Goal: Task Accomplishment & Management: Complete application form

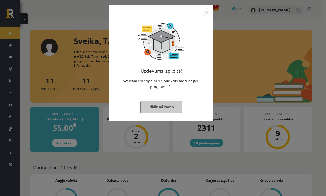
click at [163, 106] on button "Pildīt nākamo" at bounding box center [162, 107] width 42 height 12
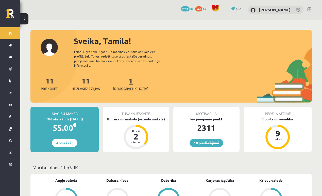
click at [122, 86] on span "[DEMOGRAPHIC_DATA]" at bounding box center [130, 88] width 35 height 5
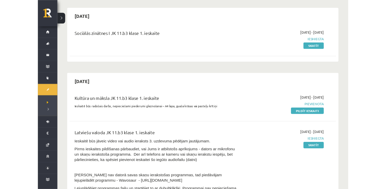
scroll to position [102, 0]
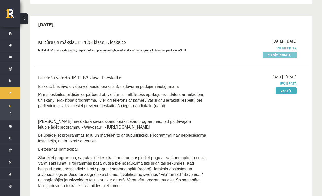
click at [278, 53] on link "Pildīt ieskaiti" at bounding box center [280, 55] width 34 height 7
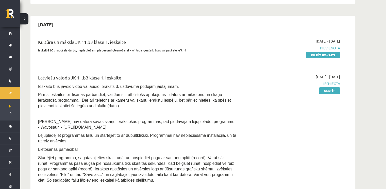
drag, startPoint x: 325, startPoint y: 55, endPoint x: 212, endPoint y: 24, distance: 117.4
click at [322, 55] on link "Pildīt ieskaiti" at bounding box center [323, 55] width 34 height 7
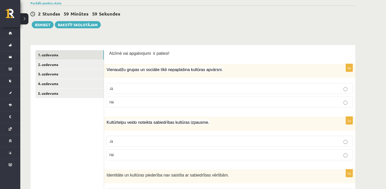
scroll to position [51, 0]
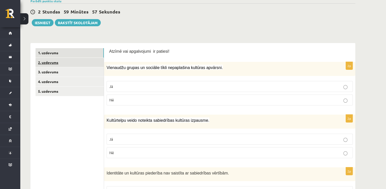
click at [73, 64] on link "2. uzdevums" at bounding box center [70, 62] width 68 height 9
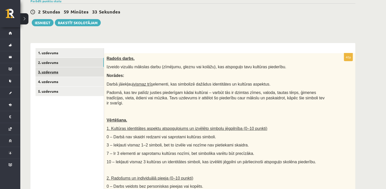
click at [51, 69] on link "3. uzdevums" at bounding box center [70, 71] width 68 height 9
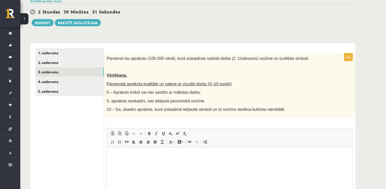
scroll to position [0, 0]
click at [51, 84] on link "4. uzdevums" at bounding box center [70, 81] width 68 height 9
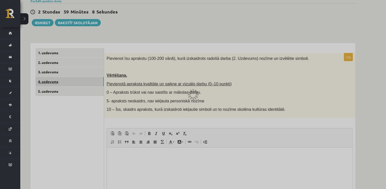
click at [51, 84] on div at bounding box center [193, 94] width 386 height 189
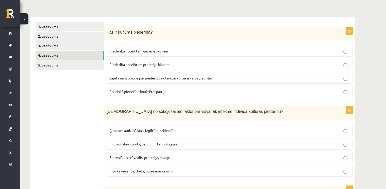
scroll to position [76, 0]
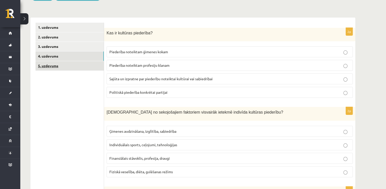
click at [41, 64] on link "5. uzdevums" at bounding box center [70, 65] width 68 height 9
click at [42, 68] on link "5. uzdevums" at bounding box center [70, 65] width 68 height 9
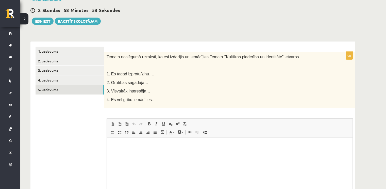
scroll to position [0, 0]
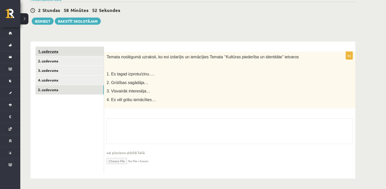
click at [45, 50] on link "1. uzdevums" at bounding box center [70, 50] width 68 height 9
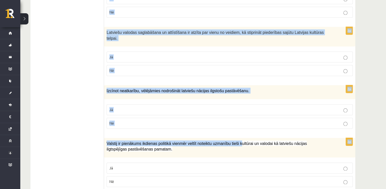
scroll to position [729, 0]
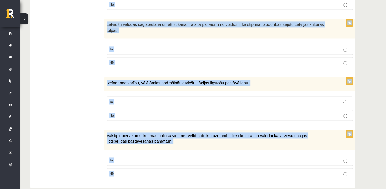
drag, startPoint x: 108, startPoint y: 47, endPoint x: 231, endPoint y: 159, distance: 165.8
copy form "Atzīmē vai apgalvojumi ir patiesi! 2p Vienaudžu grupas un sociālie tīkli nepapl…"
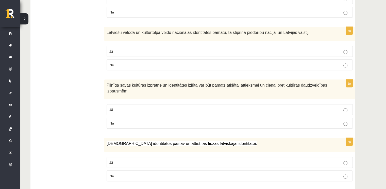
click at [62, 118] on ul "1. uzdevums 2. uzdevums 3. uzdevums 4. uzdevums 5. uzdevums" at bounding box center [70, 157] width 69 height 813
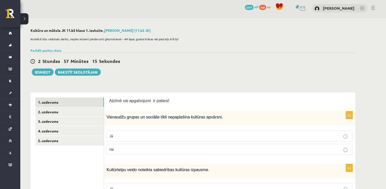
scroll to position [0, 0]
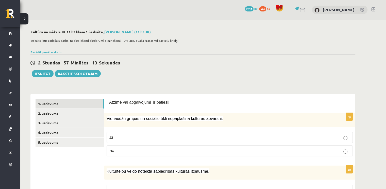
click at [124, 149] on p "Nē" at bounding box center [230, 150] width 241 height 5
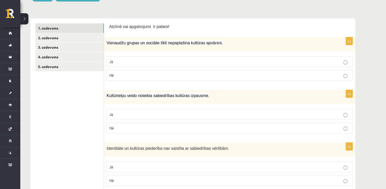
scroll to position [76, 0]
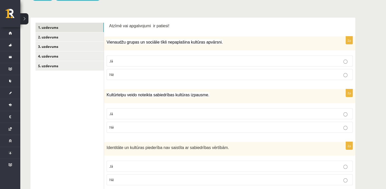
click at [143, 116] on label "Jā" at bounding box center [230, 113] width 246 height 11
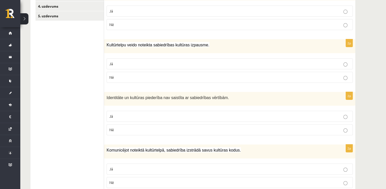
scroll to position [127, 0]
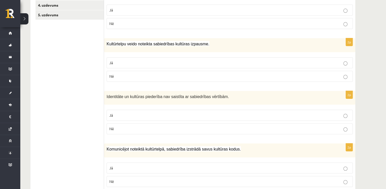
click at [144, 128] on p "Nē" at bounding box center [230, 128] width 241 height 5
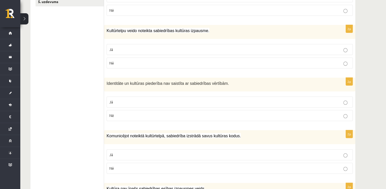
scroll to position [178, 0]
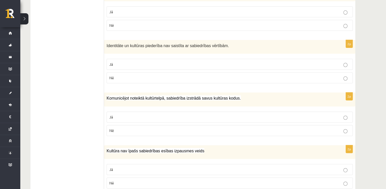
click at [145, 117] on p "Jā" at bounding box center [230, 116] width 241 height 5
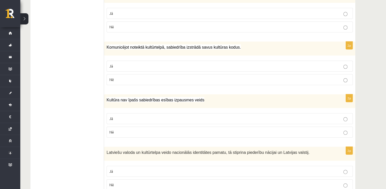
click at [141, 129] on p "Nē" at bounding box center [230, 131] width 241 height 5
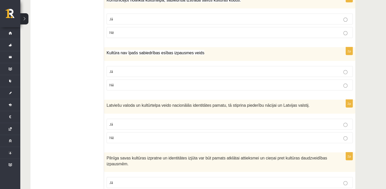
scroll to position [279, 0]
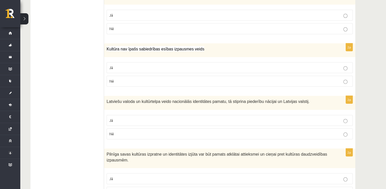
click at [154, 121] on label "Jā" at bounding box center [230, 120] width 246 height 11
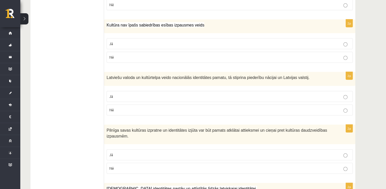
scroll to position [305, 0]
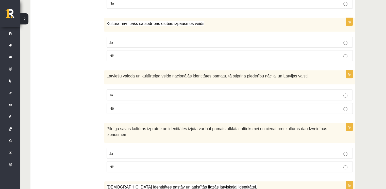
click at [189, 150] on p "Jā" at bounding box center [230, 152] width 241 height 5
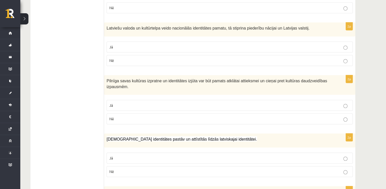
scroll to position [356, 0]
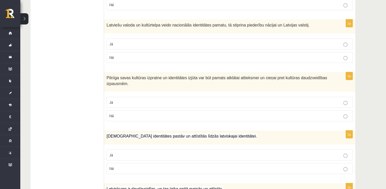
click at [189, 150] on label "Jā" at bounding box center [230, 154] width 246 height 11
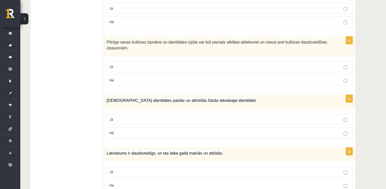
scroll to position [407, 0]
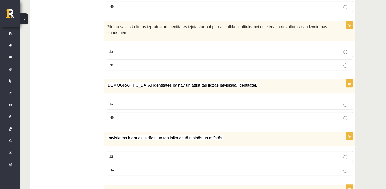
click at [187, 153] on p "Jā" at bounding box center [230, 155] width 241 height 5
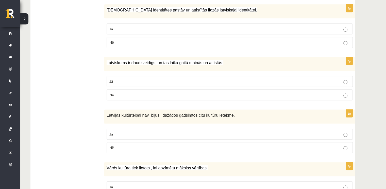
scroll to position [483, 0]
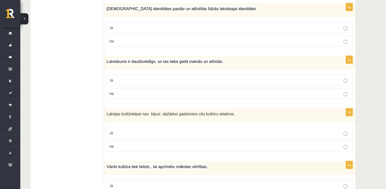
click at [188, 150] on div "2p Latvijas kultūrtelpai nav bijusi dažādos gadsimtos citu kultūru ietekme. Jā …" at bounding box center [230, 132] width 252 height 48
click at [190, 147] on label "Nē" at bounding box center [230, 146] width 246 height 11
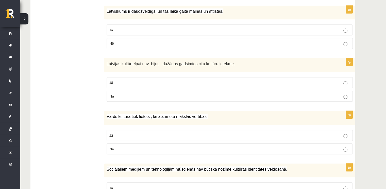
scroll to position [534, 0]
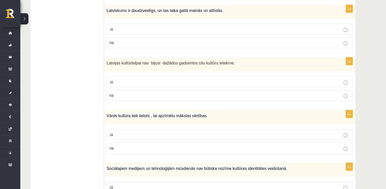
click at [219, 129] on label "Jā" at bounding box center [230, 134] width 246 height 11
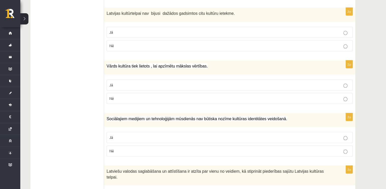
scroll to position [584, 0]
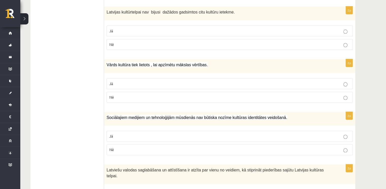
click at [211, 147] on p "Nē" at bounding box center [230, 149] width 241 height 5
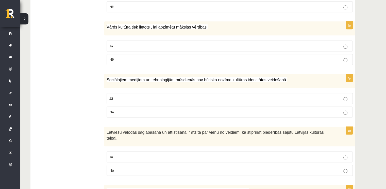
scroll to position [661, 0]
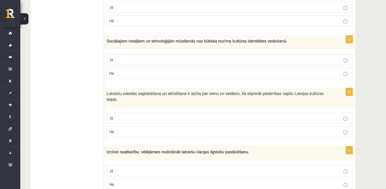
click at [220, 115] on p "Jā" at bounding box center [230, 117] width 241 height 5
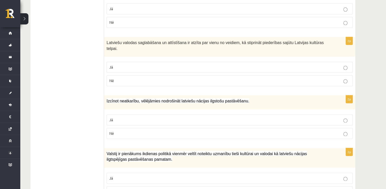
click at [222, 117] on p "Jā" at bounding box center [230, 119] width 241 height 5
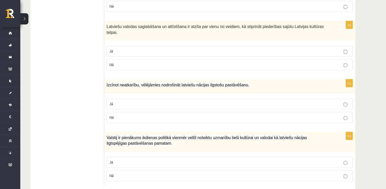
scroll to position [729, 0]
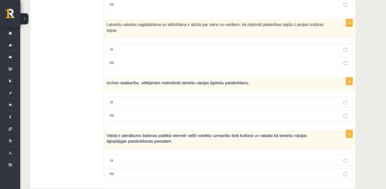
click at [235, 157] on p "Jā" at bounding box center [230, 159] width 241 height 5
click at [253, 157] on p "Jā" at bounding box center [230, 159] width 241 height 5
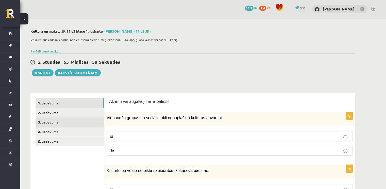
scroll to position [0, 0]
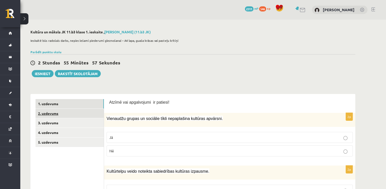
click at [53, 115] on link "2. uzdevums" at bounding box center [70, 112] width 68 height 9
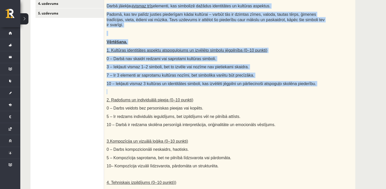
scroll to position [127, 0]
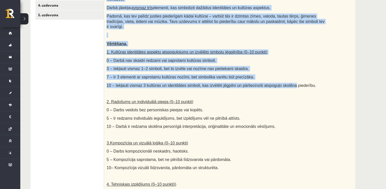
drag, startPoint x: 107, startPoint y: 34, endPoint x: 281, endPoint y: 82, distance: 180.5
click at [281, 82] on div "Radošs darbs. Izveido vizuālu mākslas darbu (zīmējumu, gleznu vai kolāžu), kas …" at bounding box center [230, 97] width 252 height 240
copy div "Radošs darbs. Izveido vizuālu mākslas darbu (zīmējumu, gleznu vai kolāžu), kas …"
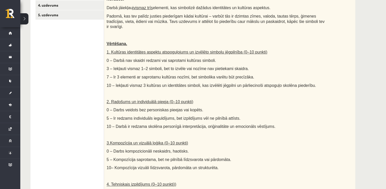
click at [282, 141] on div "Radošs darbs. Izveido vizuālu mākslas darbu (zīmējumu, gleznu vai kolāžu), kas …" at bounding box center [230, 97] width 252 height 240
drag, startPoint x: 327, startPoint y: 182, endPoint x: 319, endPoint y: 200, distance: 19.3
drag, startPoint x: 319, startPoint y: 200, endPoint x: 84, endPoint y: 84, distance: 261.9
click at [84, 84] on ul "1. uzdevums 2. uzdevums 3. uzdevums 4. uzdevums 5. uzdevums" at bounding box center [70, 152] width 69 height 361
drag, startPoint x: 103, startPoint y: 84, endPoint x: 370, endPoint y: 108, distance: 268.6
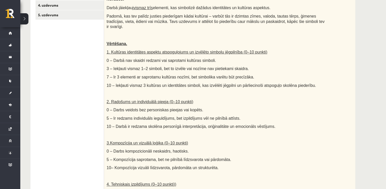
click at [371, 109] on div "**********" at bounding box center [203, 121] width 366 height 456
drag, startPoint x: 356, startPoint y: 109, endPoint x: 334, endPoint y: 124, distance: 26.7
click at [334, 123] on div "Radošs darbs. Izveido vizuālu mākslas darbu (zīmējumu, gleznu vai kolāžu), kas …" at bounding box center [230, 97] width 252 height 240
drag, startPoint x: 242, startPoint y: 120, endPoint x: 94, endPoint y: 102, distance: 148.6
click at [95, 102] on ul "1. uzdevums 2. uzdevums 3. uzdevums 4. uzdevums 5. uzdevums" at bounding box center [70, 152] width 69 height 361
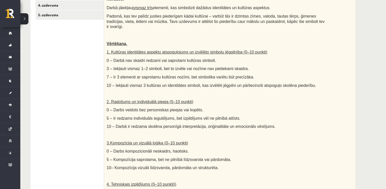
drag, startPoint x: 81, startPoint y: 93, endPoint x: 347, endPoint y: 96, distance: 265.3
click at [347, 96] on div "Radošs darbs. Izveido vizuālu mākslas darbu (zīmējumu, gleznu vai kolāžu), kas …" at bounding box center [230, 97] width 252 height 240
drag, startPoint x: 347, startPoint y: 96, endPoint x: 207, endPoint y: 117, distance: 141.2
drag, startPoint x: 207, startPoint y: 117, endPoint x: 60, endPoint y: 113, distance: 147.2
click at [59, 113] on ul "1. uzdevums 2. uzdevums 3. uzdevums 4. uzdevums 5. uzdevums" at bounding box center [70, 152] width 69 height 361
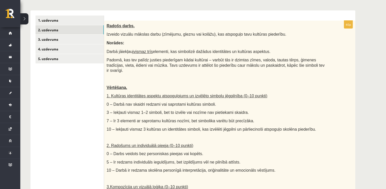
scroll to position [76, 0]
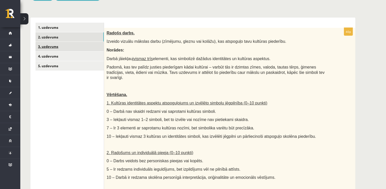
click at [65, 46] on link "3. uzdevums" at bounding box center [70, 46] width 68 height 9
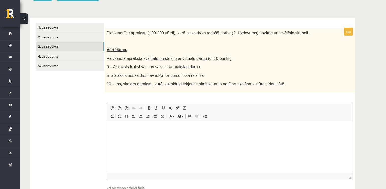
scroll to position [0, 0]
click at [66, 59] on link "4. uzdevums" at bounding box center [70, 55] width 68 height 9
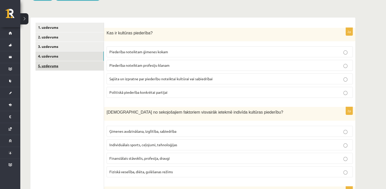
click at [59, 67] on link "5. uzdevums" at bounding box center [70, 65] width 68 height 9
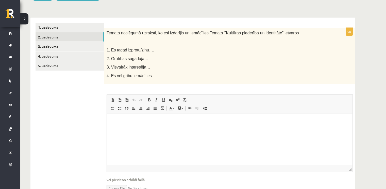
click at [59, 40] on link "2. uzdevums" at bounding box center [70, 36] width 68 height 9
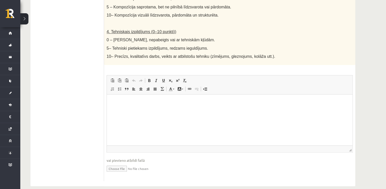
scroll to position [280, 0]
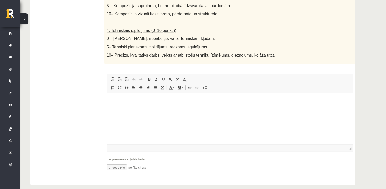
click at [122, 162] on input "file" at bounding box center [230, 166] width 246 height 10
click at [122, 161] on input "file" at bounding box center [230, 166] width 246 height 10
type input "**********"
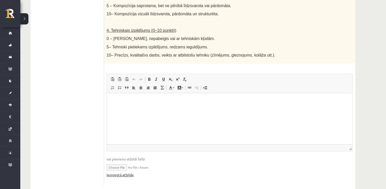
click at [125, 172] on link "Iesniegtā atbilde" at bounding box center [120, 174] width 27 height 5
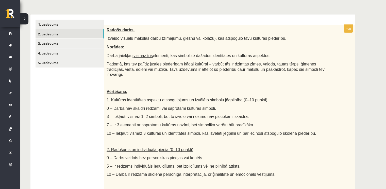
scroll to position [52, 0]
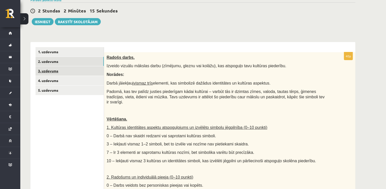
click at [52, 73] on link "3. uzdevums" at bounding box center [70, 70] width 68 height 9
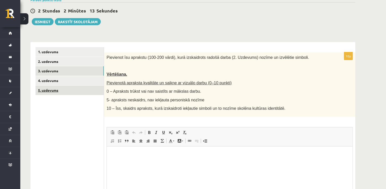
scroll to position [0, 0]
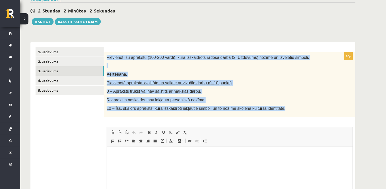
drag, startPoint x: 107, startPoint y: 56, endPoint x: 272, endPoint y: 110, distance: 173.5
click at [272, 110] on div "Pievienot īsu aprakstu (100-200 vārdi), kurā izskaidrots radošā darba (2. Uzdev…" at bounding box center [230, 84] width 252 height 65
drag, startPoint x: 272, startPoint y: 110, endPoint x: 254, endPoint y: 73, distance: 41.5
click at [254, 73] on p "Vērtēšana." at bounding box center [217, 73] width 221 height 5
click at [257, 84] on p "Pievienotā apraksta kvalitāte un saikne ar vizuālo darbu (0–10 punkti)" at bounding box center [217, 82] width 221 height 5
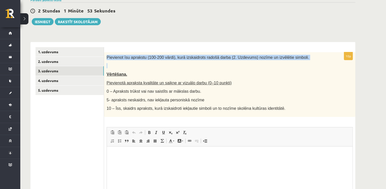
drag, startPoint x: 114, startPoint y: 56, endPoint x: 231, endPoint y: 60, distance: 116.4
click at [231, 60] on div "Pievienot īsu aprakstu (100-200 vārdi), kurā izskaidrots radošā darba (2. Uzdev…" at bounding box center [230, 84] width 252 height 65
copy div "Pievienot īsu aprakstu (100-200 vārdi), kurā izskaidrots radošā darba (2. Uzdev…"
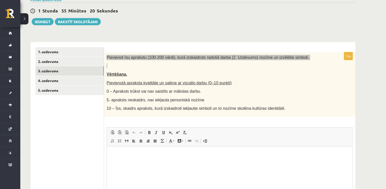
click at [134, 160] on html at bounding box center [230, 153] width 246 height 15
click at [119, 155] on p "Editor, wiswyg-editor-user-answer-47433887306040" at bounding box center [230, 153] width 236 height 5
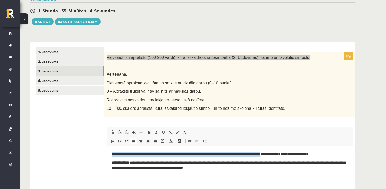
drag, startPoint x: 111, startPoint y: 154, endPoint x: 284, endPoint y: 155, distance: 173.0
click at [284, 155] on html "**********" at bounding box center [230, 160] width 246 height 29
click at [151, 132] on link "Bold Keyboard shortcut Ctrl+B" at bounding box center [149, 132] width 7 height 7
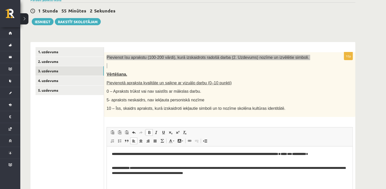
click at [261, 165] on body "**********" at bounding box center [230, 163] width 236 height 24
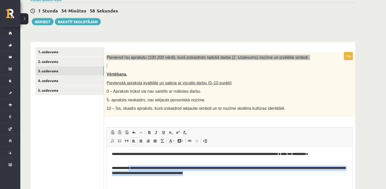
drag, startPoint x: 136, startPoint y: 167, endPoint x: 340, endPoint y: 177, distance: 204.0
click at [340, 177] on html "**********" at bounding box center [230, 163] width 246 height 35
click at [148, 132] on span at bounding box center [149, 132] width 4 height 4
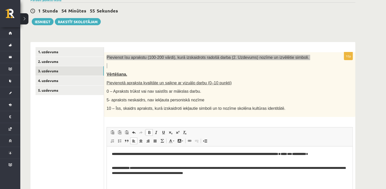
click at [130, 166] on strong "*" at bounding box center [130, 167] width 0 height 3
click at [144, 162] on body "**********" at bounding box center [230, 163] width 236 height 24
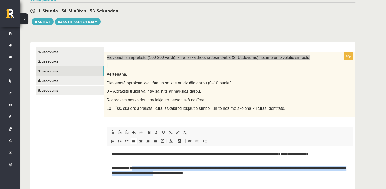
drag, startPoint x: 139, startPoint y: 168, endPoint x: 154, endPoint y: 168, distance: 14.5
click at [216, 172] on p "**********" at bounding box center [230, 170] width 236 height 11
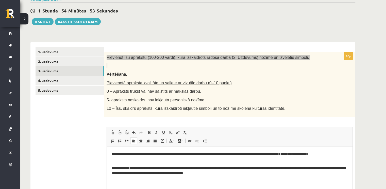
click at [139, 168] on p "**********" at bounding box center [230, 170] width 236 height 11
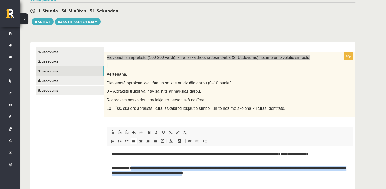
drag, startPoint x: 139, startPoint y: 168, endPoint x: 252, endPoint y: 175, distance: 113.8
click at [252, 175] on p "**********" at bounding box center [230, 170] width 236 height 11
click at [148, 133] on span at bounding box center [149, 132] width 4 height 4
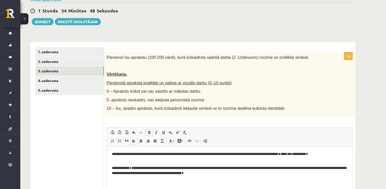
click at [74, 165] on ul "1. uzdevums 2. uzdevums 3. uzdevums 4. uzdevums 5. uzdevums" at bounding box center [70, 139] width 69 height 185
click at [87, 160] on ul "1. uzdevums 2. uzdevums 3. uzdevums 4. uzdevums 5. uzdevums" at bounding box center [70, 139] width 69 height 185
click at [104, 166] on div "10p Pievienot īsu aprakstu (100-200 vārdi), kurā izskaidrots radošā darba (2. U…" at bounding box center [230, 142] width 252 height 180
click at [111, 167] on html "**********" at bounding box center [230, 163] width 246 height 35
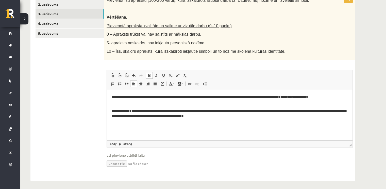
scroll to position [111, 0]
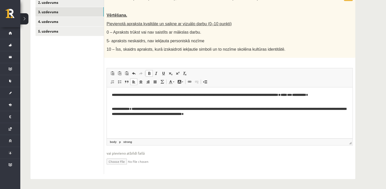
click at [122, 122] on html "**********" at bounding box center [230, 104] width 246 height 35
drag, startPoint x: 275, startPoint y: 119, endPoint x: 280, endPoint y: 118, distance: 4.7
click at [277, 119] on html "**********" at bounding box center [230, 104] width 246 height 35
click at [282, 117] on html "**********" at bounding box center [230, 104] width 246 height 35
click at [227, 126] on html "**********" at bounding box center [230, 108] width 246 height 43
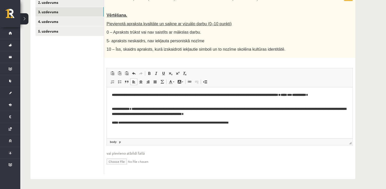
click at [230, 123] on p "**********" at bounding box center [230, 122] width 236 height 5
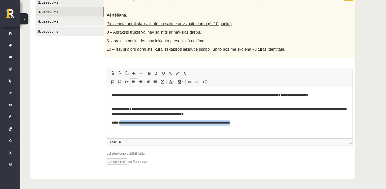
drag, startPoint x: 122, startPoint y: 123, endPoint x: 267, endPoint y: 130, distance: 145.2
click at [267, 130] on html "**********" at bounding box center [230, 108] width 246 height 43
click at [149, 73] on span at bounding box center [149, 73] width 4 height 4
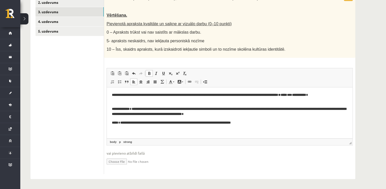
click at [272, 128] on html "**********" at bounding box center [230, 108] width 246 height 43
click at [267, 124] on p "**********" at bounding box center [230, 122] width 236 height 5
drag, startPoint x: 353, startPoint y: 6, endPoint x: 353, endPoint y: 3, distance: 2.6
click at [353, 6] on div "Pievienot īsu aprakstu (100-200 vārdi), kurā izskaidrots radošā darba (2. Uzdev…" at bounding box center [230, 25] width 252 height 65
click at [266, 124] on p "**********" at bounding box center [230, 122] width 236 height 5
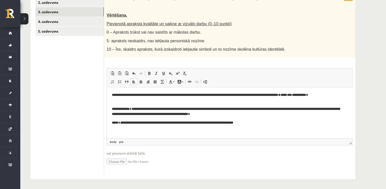
click at [266, 128] on body "**********" at bounding box center [230, 112] width 236 height 41
click at [268, 124] on p "**********" at bounding box center [228, 122] width 232 height 5
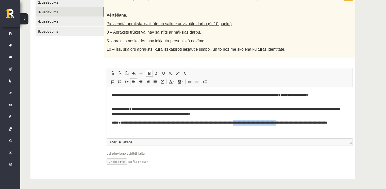
drag, startPoint x: 317, startPoint y: 123, endPoint x: 264, endPoint y: 123, distance: 52.6
click at [264, 123] on strong "**********" at bounding box center [223, 122] width 207 height 3
click at [284, 123] on strong "**********" at bounding box center [202, 122] width 164 height 3
click at [338, 121] on p "**********" at bounding box center [228, 122] width 232 height 5
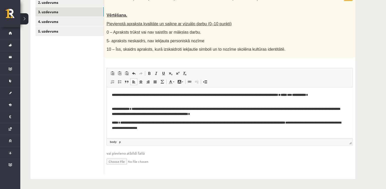
click at [335, 124] on p "**********" at bounding box center [228, 125] width 232 height 11
click at [334, 123] on p "**********" at bounding box center [228, 125] width 232 height 11
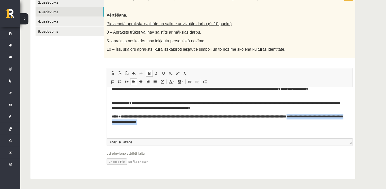
drag, startPoint x: 334, startPoint y: 122, endPoint x: 338, endPoint y: 136, distance: 14.6
click at [339, 138] on html "**********" at bounding box center [230, 109] width 246 height 57
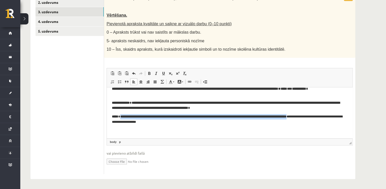
click at [145, 75] on span "Paste Keyboard shortcut Ctrl+V Paste as plain text Keyboard shortcut Ctrl+Shift…" at bounding box center [127, 74] width 37 height 8
click at [148, 74] on span at bounding box center [149, 73] width 4 height 4
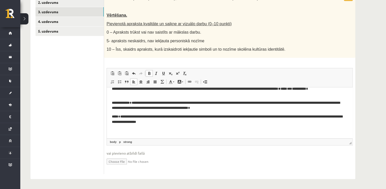
click at [69, 130] on ul "1. uzdevums 2. uzdevums 3. uzdevums 4. uzdevums 5. uzdevums" at bounding box center [70, 80] width 69 height 185
click at [75, 136] on ul "1. uzdevums 2. uzdevums 3. uzdevums 4. uzdevums 5. uzdevums" at bounding box center [70, 80] width 69 height 185
click at [252, 177] on div "10p Pievienot īsu aprakstu (100-200 vārdi), kurā izskaidrots radošā darba (2. U…" at bounding box center [230, 81] width 252 height 196
click at [226, 131] on pre "Переведенный текст: Man pie vasarnīcas ir liels ozols, no kura katru gadu Jāņos…" at bounding box center [228, 130] width 232 height 5
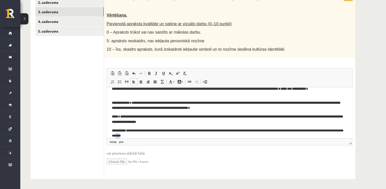
scroll to position [11, 0]
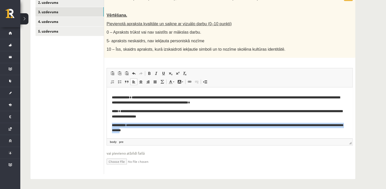
drag, startPoint x: 194, startPoint y: 137, endPoint x: 112, endPoint y: 126, distance: 82.2
click at [112, 126] on pre "**********" at bounding box center [228, 127] width 232 height 11
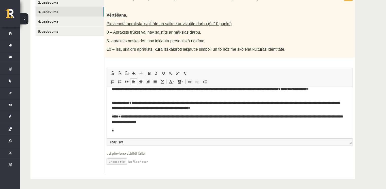
click at [131, 128] on pre "*" at bounding box center [228, 130] width 232 height 5
click at [116, 131] on pre "Переведенный текст: Man pie vasarnīcas ir liels ozols, no kura katru gadu Jāņos…" at bounding box center [228, 130] width 232 height 5
click at [128, 127] on body "**********" at bounding box center [230, 109] width 236 height 47
click at [221, 125] on body "**********" at bounding box center [230, 109] width 236 height 47
click at [217, 121] on p "**********" at bounding box center [228, 119] width 232 height 11
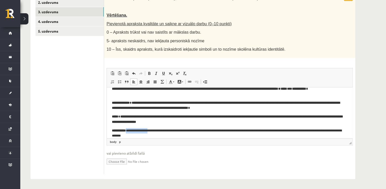
scroll to position [20, 0]
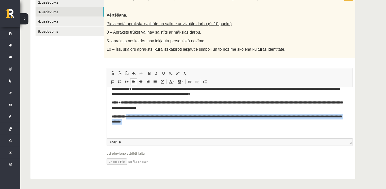
drag, startPoint x: 132, startPoint y: 130, endPoint x: 173, endPoint y: 128, distance: 40.7
click at [173, 128] on body "**********" at bounding box center [230, 102] width 236 height 61
click at [152, 72] on link "Bold Keyboard shortcut Ctrl+B" at bounding box center [149, 73] width 7 height 7
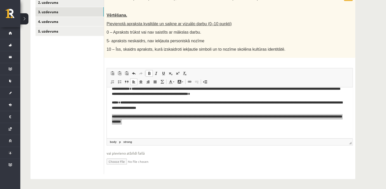
click at [73, 128] on ul "1. uzdevums 2. uzdevums 3. uzdevums 4. uzdevums 5. uzdevums" at bounding box center [70, 80] width 69 height 185
click at [236, 162] on input "file" at bounding box center [230, 160] width 246 height 10
drag, startPoint x: 285, startPoint y: 148, endPoint x: 302, endPoint y: 148, distance: 17.5
click at [285, 148] on fieldset "Rich Text Editor, wiswyg-editor-user-answer-47433887306040 Editor toolbars Past…" at bounding box center [230, 119] width 246 height 103
click at [376, 115] on div "**********" at bounding box center [203, 49] width 366 height 280
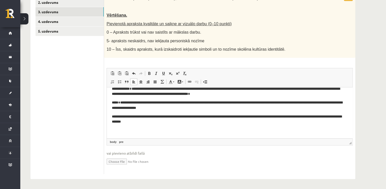
click at [208, 130] on pre "Переведенный текст: Man pie vasarnīcas ir liels ozols, no kura katru gadu Jāņos…" at bounding box center [228, 130] width 232 height 5
click at [114, 131] on p "**********" at bounding box center [228, 130] width 232 height 5
click at [113, 132] on strong "*" at bounding box center [113, 129] width 2 height 3
click at [113, 130] on strong "*" at bounding box center [113, 129] width 2 height 3
drag, startPoint x: 145, startPoint y: 131, endPoint x: 111, endPoint y: 132, distance: 33.6
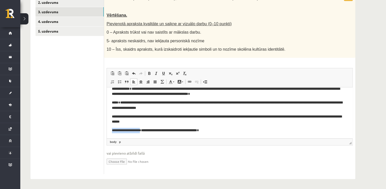
click at [111, 132] on html "**********" at bounding box center [230, 102] width 246 height 71
drag, startPoint x: 149, startPoint y: 72, endPoint x: 147, endPoint y: 73, distance: 2.9
click at [149, 72] on span at bounding box center [149, 73] width 4 height 4
click at [89, 122] on ul "1. uzdevums 2. uzdevums 3. uzdevums 4. uzdevums 5. uzdevums" at bounding box center [70, 80] width 69 height 185
click at [279, 160] on input "file" at bounding box center [230, 160] width 246 height 10
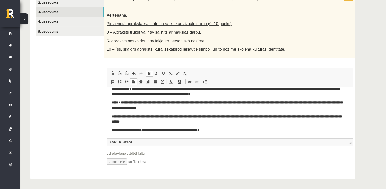
click at [250, 84] on span "Editor toolbars Paste Keyboard shortcut Ctrl+V Paste as plain text Keyboard sho…" at bounding box center [230, 77] width 246 height 19
click at [251, 84] on span "Editor toolbars Paste Keyboard shortcut Ctrl+V Paste as plain text Keyboard sho…" at bounding box center [230, 77] width 246 height 19
drag, startPoint x: 186, startPoint y: 122, endPoint x: 183, endPoint y: 122, distance: 2.9
click at [183, 122] on strong "**********" at bounding box center [227, 119] width 230 height 9
click at [185, 122] on strong "**********" at bounding box center [227, 119] width 230 height 9
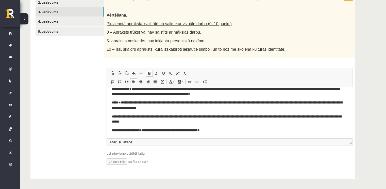
click at [197, 124] on body "**********" at bounding box center [230, 102] width 236 height 61
click at [185, 122] on strong "**********" at bounding box center [227, 119] width 230 height 9
click at [184, 122] on strong "**********" at bounding box center [227, 119] width 230 height 9
click at [200, 125] on body "**********" at bounding box center [230, 102] width 236 height 61
click at [185, 122] on strong "**********" at bounding box center [227, 119] width 230 height 9
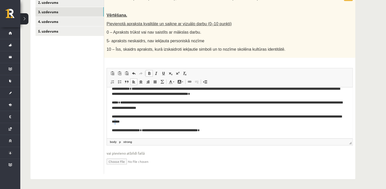
copy strong "*"
click at [190, 123] on strong "**********" at bounding box center [227, 119] width 230 height 9
click at [223, 130] on p "**********" at bounding box center [228, 130] width 232 height 5
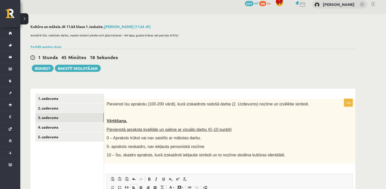
scroll to position [0, 0]
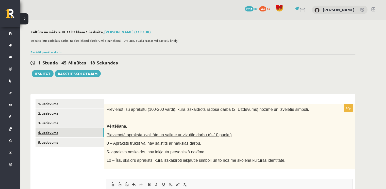
click at [55, 136] on link "4. uzdevums" at bounding box center [70, 132] width 68 height 9
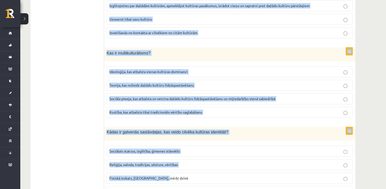
scroll to position [714, 0]
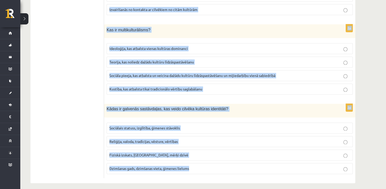
drag, startPoint x: 107, startPoint y: 84, endPoint x: 250, endPoint y: 165, distance: 165.2
copy form "Kas ir kultūras piederība? Piederība noteiktam ģimenes kokam Piederība noteikta…"
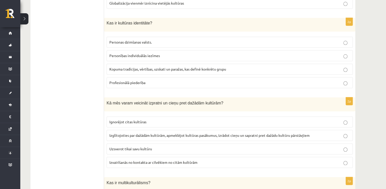
drag, startPoint x: 93, startPoint y: 97, endPoint x: 93, endPoint y: 90, distance: 6.4
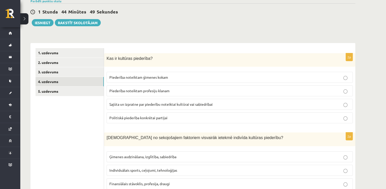
scroll to position [53, 0]
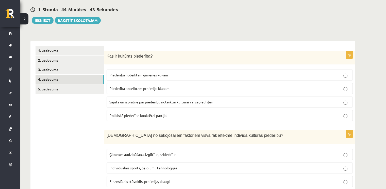
click at [153, 102] on span "Sajūta un izpratne par piederību noteiktai kultūrai vai sabiedrībai" at bounding box center [161, 101] width 103 height 5
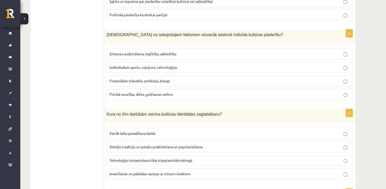
scroll to position [155, 0]
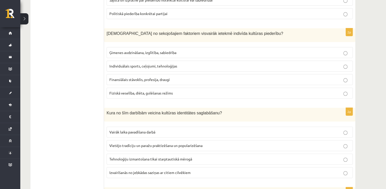
click at [126, 45] on fieldset "Ģimenes audzināšana, izglītība, sabiedrība Individuālais sports, ceļojumi, tehn…" at bounding box center [230, 71] width 246 height 55
click at [126, 51] on span "Ģimenes audzināšana, izglītība, sabiedrība" at bounding box center [143, 52] width 67 height 5
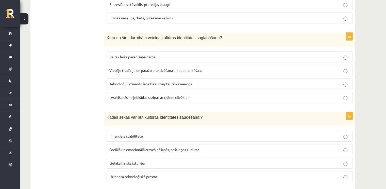
scroll to position [231, 0]
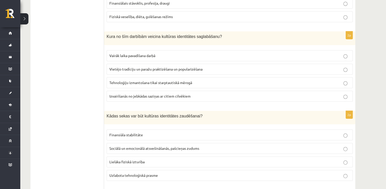
click at [133, 70] on p "Vietējo tradīciju un paražu praktizēšana un popularizēšana" at bounding box center [230, 68] width 241 height 5
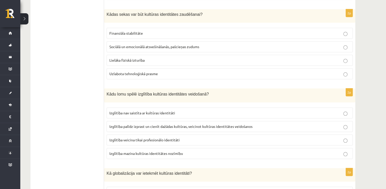
scroll to position [333, 0]
click at [146, 50] on label "Sociālā un emocionālā atsvešināšanās, pašcieņas zudums" at bounding box center [230, 46] width 246 height 11
click at [168, 123] on span "Izglītība palīdz izprast un cienīt dažādas kultūras, veicinot kultūras identitā…" at bounding box center [181, 125] width 143 height 5
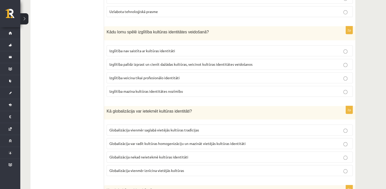
scroll to position [434, 0]
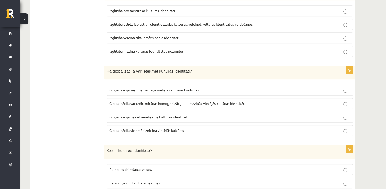
click at [210, 98] on label "Globalizācija var radīt kultūras homogenizāciju un mazināt vietējās kultūras id…" at bounding box center [230, 103] width 246 height 11
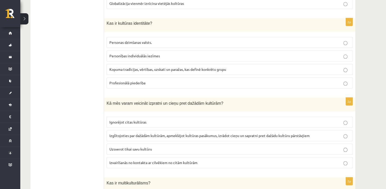
scroll to position [561, 0]
click at [143, 67] on span "Kopuma tradīcijas, vērtības, uzskati un paražas, kas definē konkrētu grupu" at bounding box center [168, 69] width 117 height 5
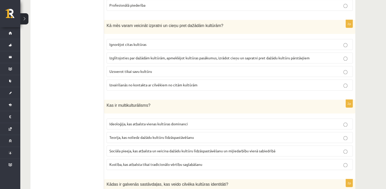
scroll to position [637, 0]
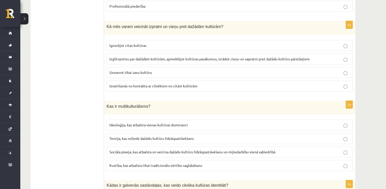
click at [171, 56] on p "Izglītojoties par dažādām kultūrām, apmeklējot kultūras pasākumus, izrādot cieņ…" at bounding box center [230, 58] width 241 height 5
click at [131, 151] on label "Sociāla pieeja, kas atbalsta un veicina dažādu kultūru līdzāspastāvēšanu un mij…" at bounding box center [230, 151] width 246 height 11
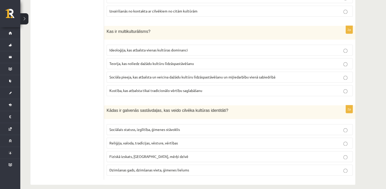
scroll to position [714, 0]
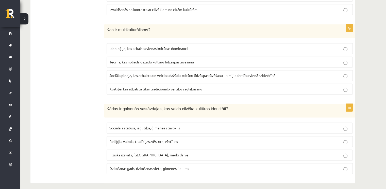
click at [120, 139] on span "Reliģija, valoda, tradīcijas, vēsture, vērtības" at bounding box center [144, 141] width 69 height 5
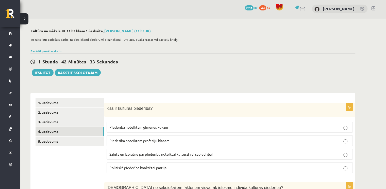
scroll to position [0, 0]
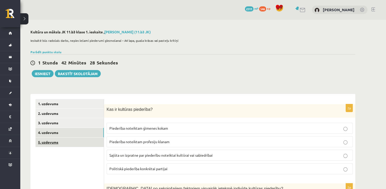
click at [70, 144] on link "5. uzdevums" at bounding box center [70, 141] width 68 height 9
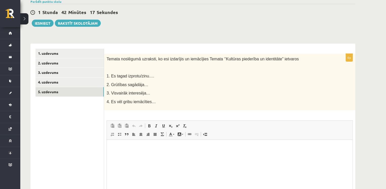
scroll to position [51, 0]
click at [121, 154] on html at bounding box center [230, 146] width 246 height 15
click at [116, 146] on p "Editor, wiswyg-editor-user-answer-47433994883280" at bounding box center [230, 146] width 236 height 5
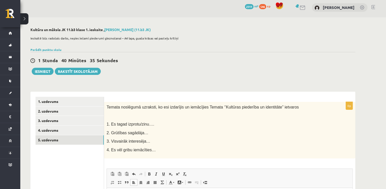
scroll to position [0, 0]
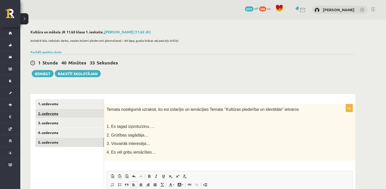
click at [51, 111] on link "2. uzdevums" at bounding box center [70, 112] width 68 height 9
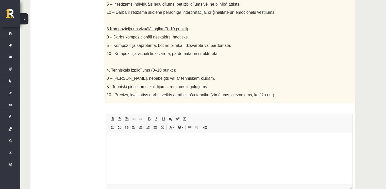
scroll to position [286, 0]
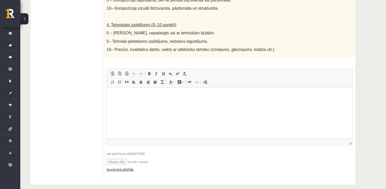
click at [130, 166] on link "Iesniegtā atbilde" at bounding box center [120, 168] width 27 height 5
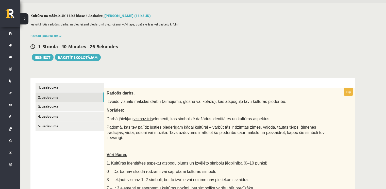
scroll to position [7, 0]
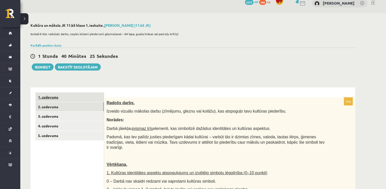
click at [68, 96] on link "1. uzdevums" at bounding box center [70, 96] width 68 height 9
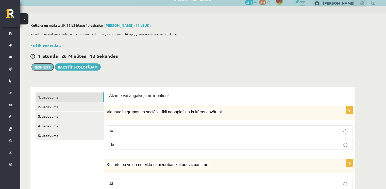
click at [38, 67] on button "Iesniegt" at bounding box center [43, 66] width 22 height 7
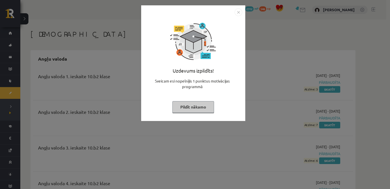
click at [188, 103] on button "Pildīt nākamo" at bounding box center [194, 107] width 42 height 12
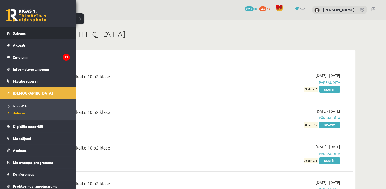
click at [19, 34] on span "Sākums" at bounding box center [19, 33] width 13 height 5
